Goal: Information Seeking & Learning: Check status

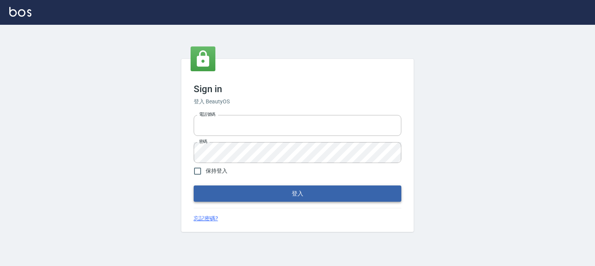
type input "0952331713"
click at [318, 198] on button "登入" at bounding box center [297, 193] width 207 height 16
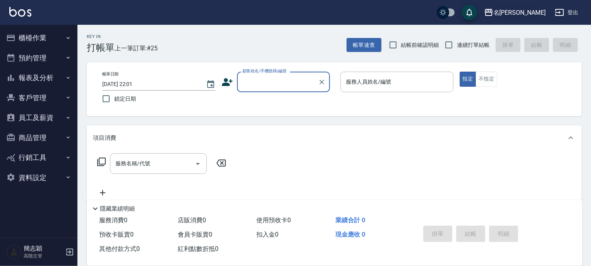
click at [536, 9] on div "名留竹林" at bounding box center [519, 13] width 52 height 10
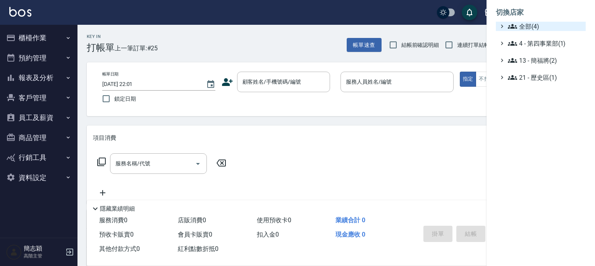
click at [529, 29] on span "全部(4)" at bounding box center [544, 26] width 75 height 9
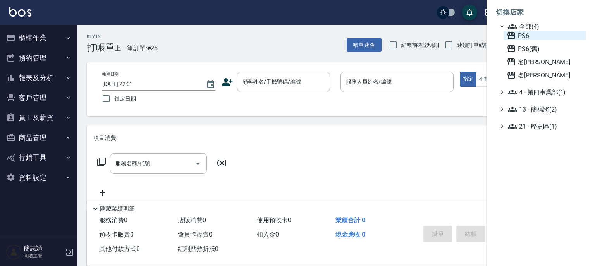
click at [525, 34] on span "PS6" at bounding box center [544, 35] width 76 height 9
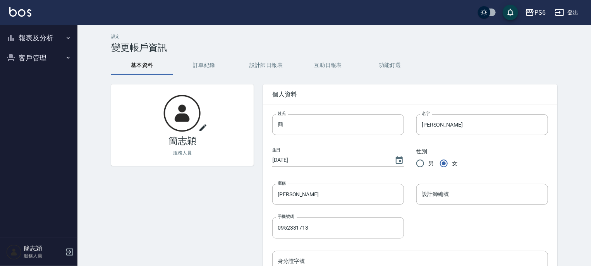
click at [69, 36] on icon "button" at bounding box center [68, 38] width 6 height 6
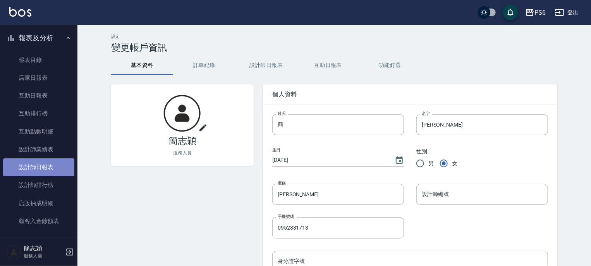
click at [45, 164] on link "設計師日報表" at bounding box center [38, 167] width 71 height 18
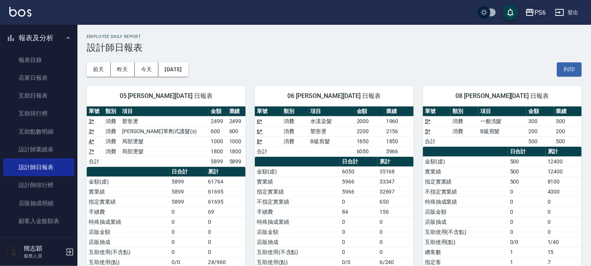
click at [540, 12] on div "PS6" at bounding box center [539, 13] width 11 height 10
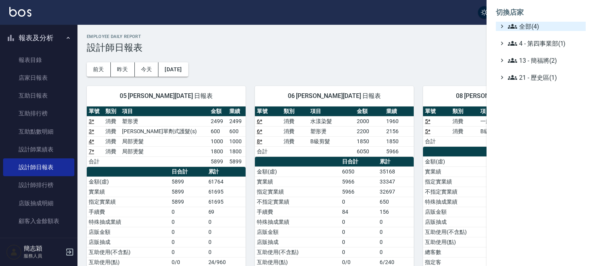
click at [526, 25] on span "全部(4)" at bounding box center [544, 26] width 75 height 9
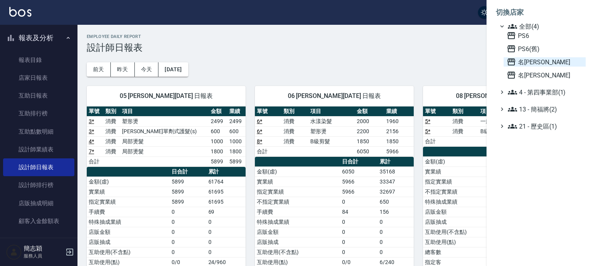
click at [524, 62] on span "名留中和" at bounding box center [544, 61] width 76 height 9
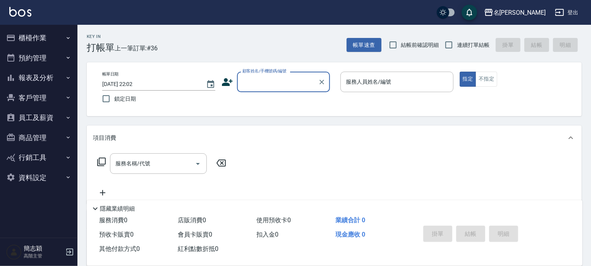
click at [69, 77] on icon "button" at bounding box center [68, 78] width 3 height 2
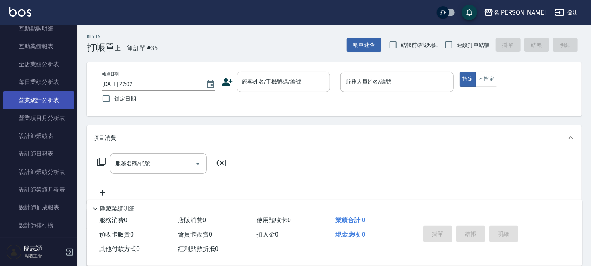
scroll to position [217, 0]
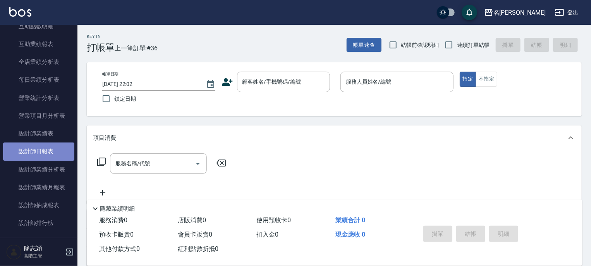
click at [43, 152] on link "設計師日報表" at bounding box center [38, 151] width 71 height 18
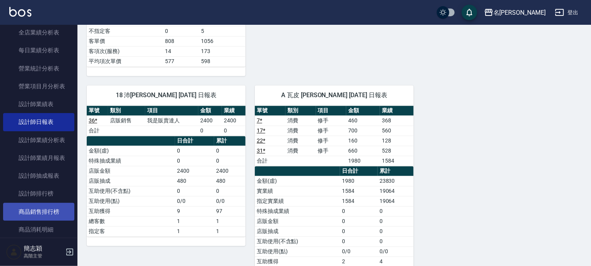
scroll to position [279, 0]
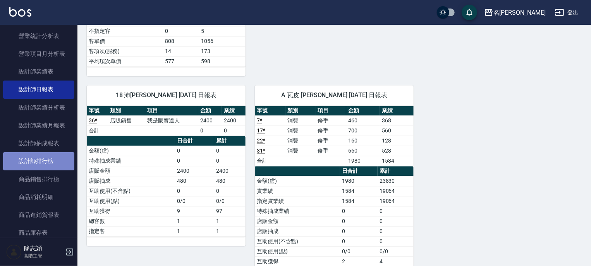
click at [39, 158] on link "設計師排行榜" at bounding box center [38, 161] width 71 height 18
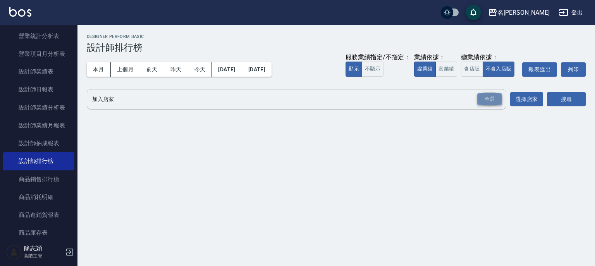
click at [488, 98] on div "全選" at bounding box center [489, 99] width 25 height 12
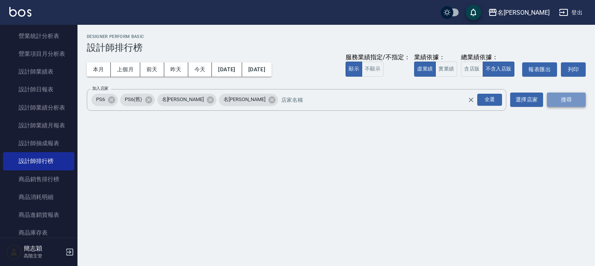
click at [568, 98] on button "搜尋" at bounding box center [566, 100] width 39 height 14
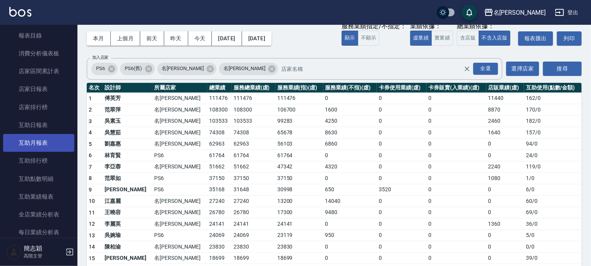
scroll to position [62, 0]
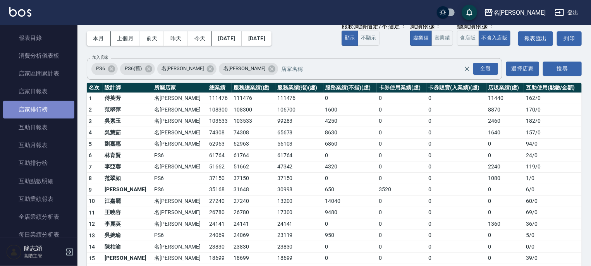
click at [39, 108] on link "店家排行榜" at bounding box center [38, 110] width 71 height 18
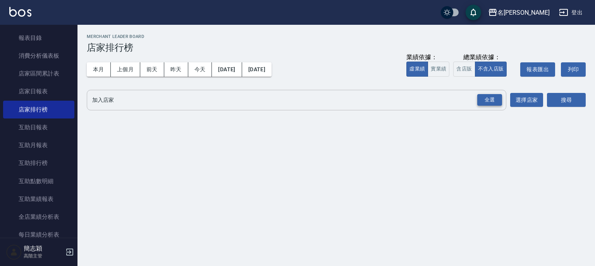
click at [487, 98] on div "全選" at bounding box center [489, 100] width 25 height 12
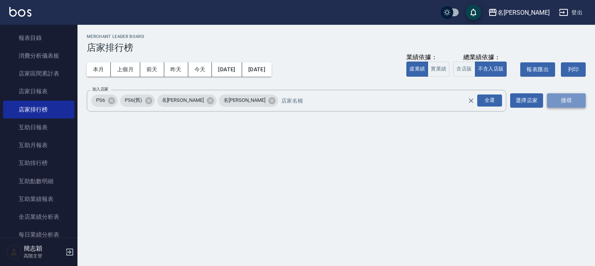
click at [565, 102] on button "搜尋" at bounding box center [566, 100] width 39 height 14
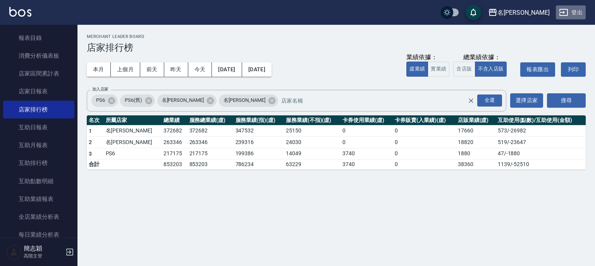
click at [576, 13] on button "登出" at bounding box center [570, 12] width 30 height 14
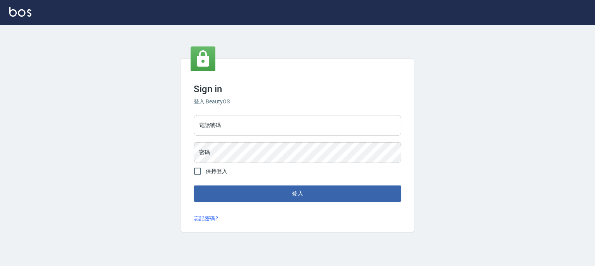
type input "0952331713"
